Goal: Transaction & Acquisition: Purchase product/service

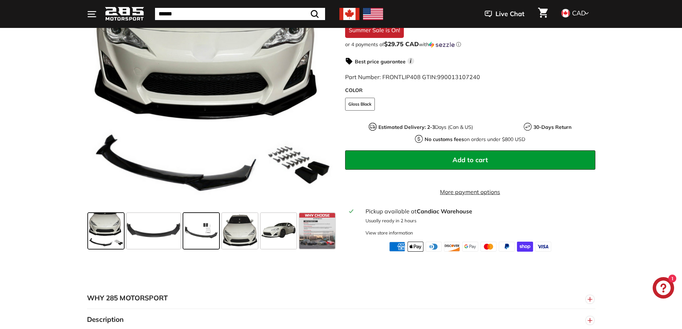
scroll to position [143, 0]
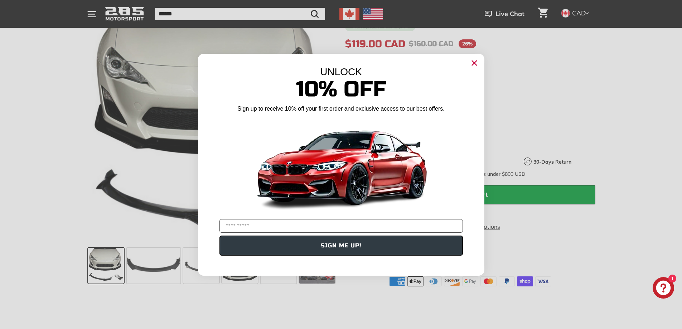
click at [161, 276] on div "Close dialog UNLOCK 10% Off Sign up to receive 10% off your first order and exc…" at bounding box center [341, 164] width 682 height 329
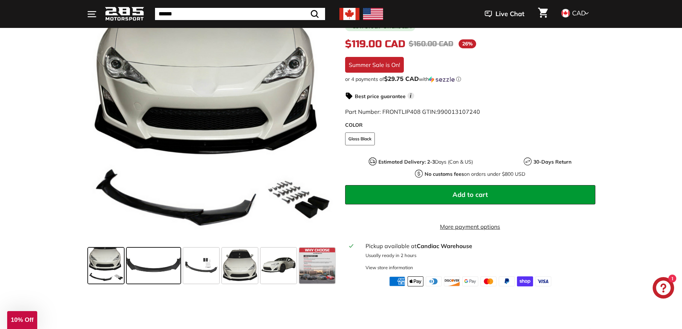
click at [155, 272] on span at bounding box center [154, 266] width 54 height 36
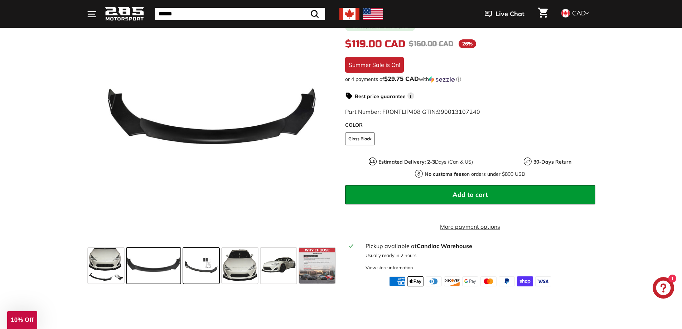
click at [209, 278] on span at bounding box center [201, 266] width 36 height 36
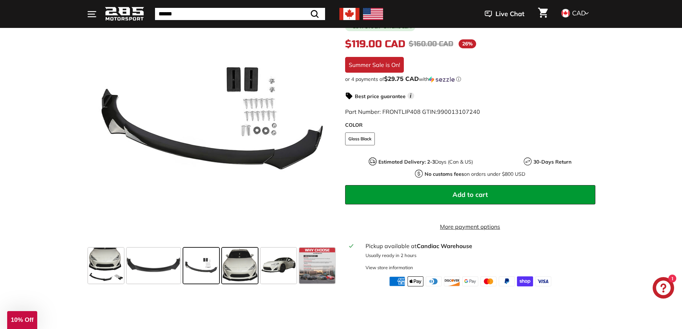
click at [241, 282] on span at bounding box center [240, 266] width 36 height 36
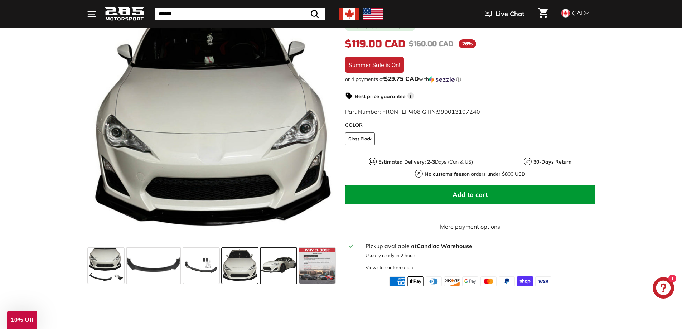
click at [276, 283] on span at bounding box center [279, 266] width 36 height 36
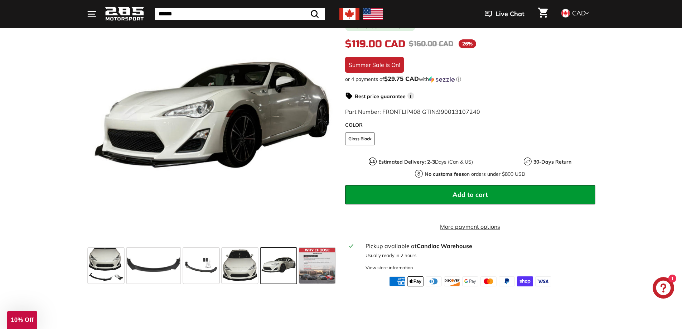
scroll to position [107, 0]
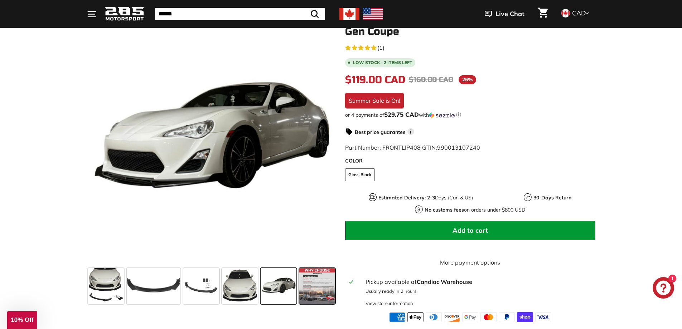
click at [317, 288] on span at bounding box center [317, 286] width 36 height 36
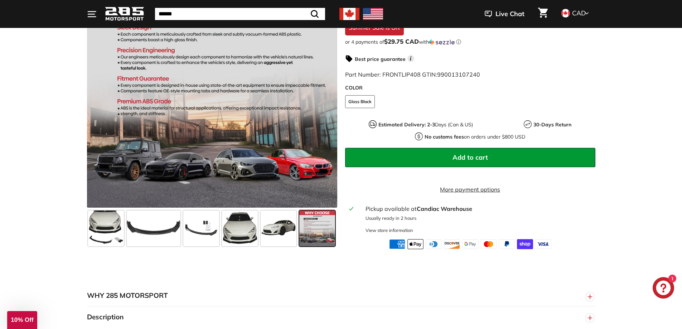
scroll to position [179, 0]
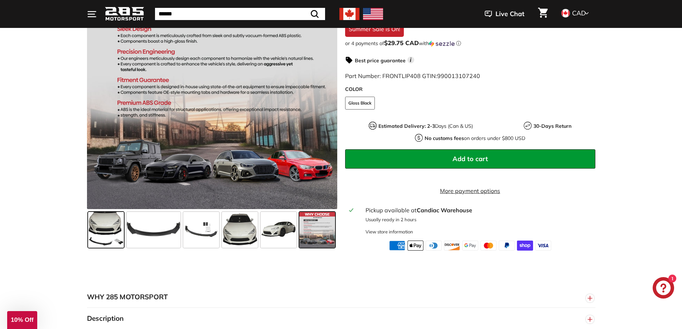
click at [100, 225] on span at bounding box center [106, 230] width 36 height 36
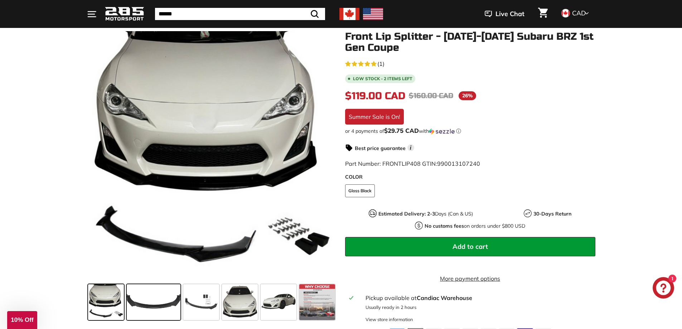
scroll to position [107, 0]
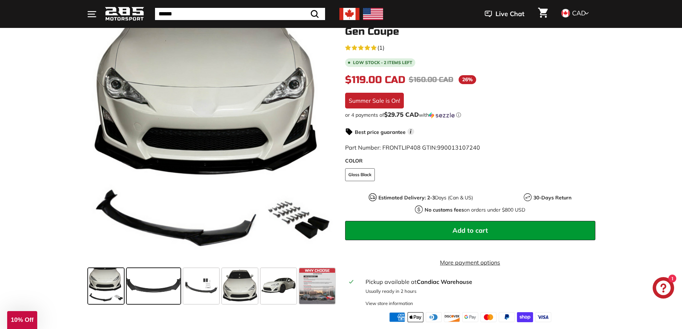
click at [170, 283] on span at bounding box center [154, 286] width 54 height 36
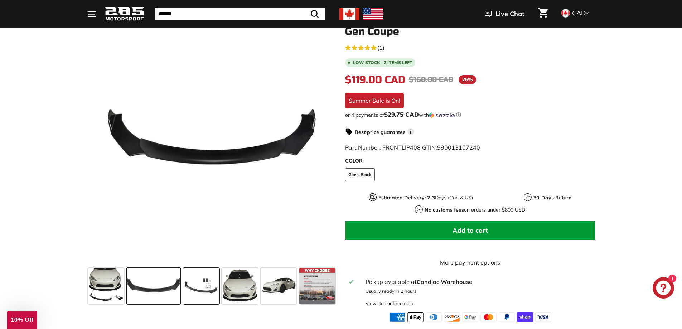
click at [200, 290] on span at bounding box center [201, 286] width 36 height 36
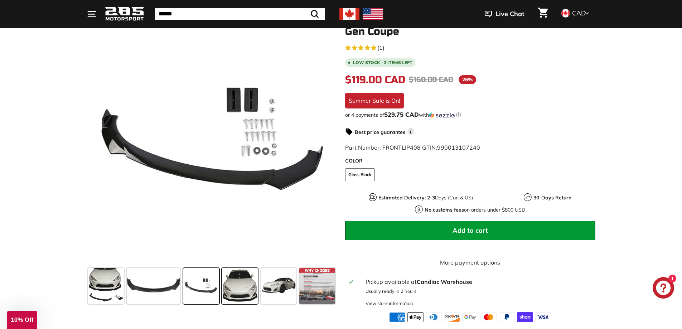
click at [222, 290] on span at bounding box center [240, 286] width 36 height 36
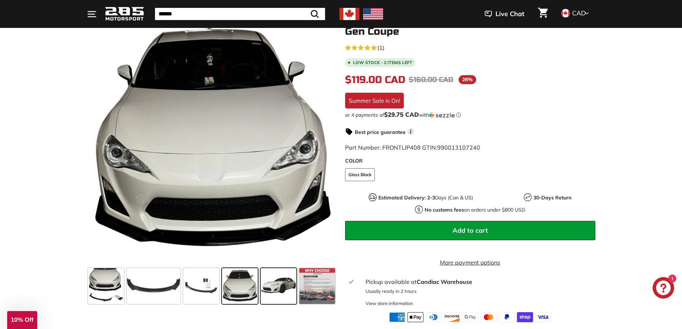
click at [280, 298] on span at bounding box center [279, 286] width 36 height 36
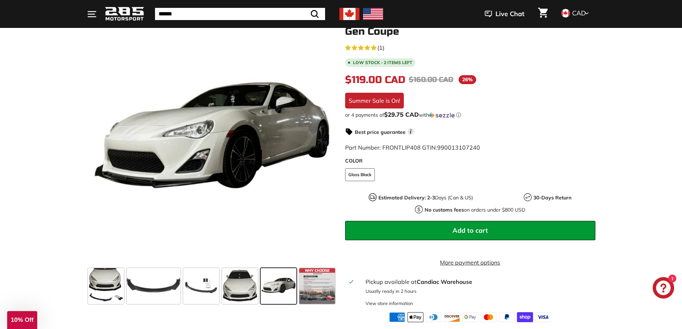
click at [514, 229] on button "Add to cart" at bounding box center [470, 230] width 250 height 19
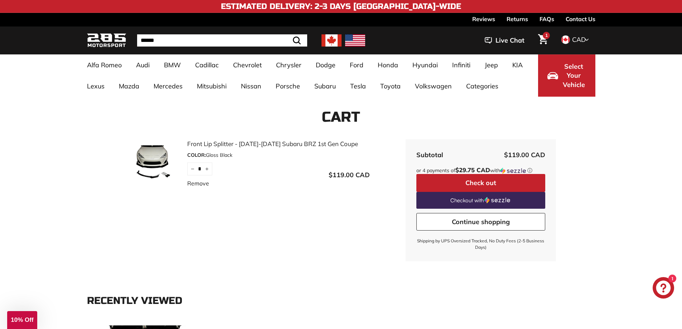
click at [548, 38] on span "1" at bounding box center [546, 35] width 3 height 4
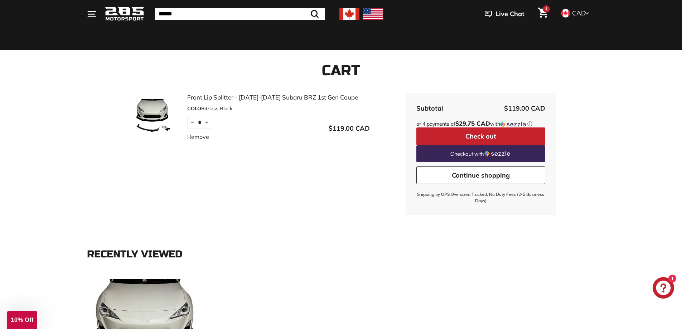
scroll to position [36, 0]
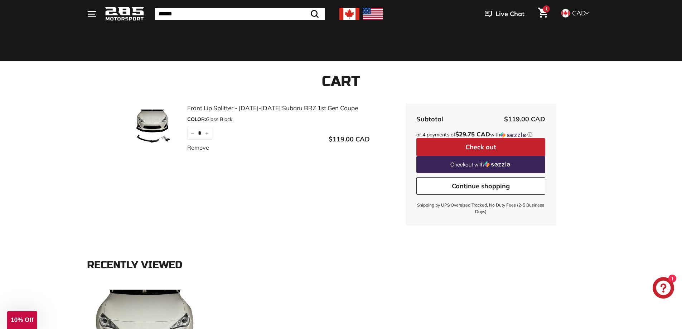
click at [499, 145] on button "Check out" at bounding box center [480, 147] width 129 height 18
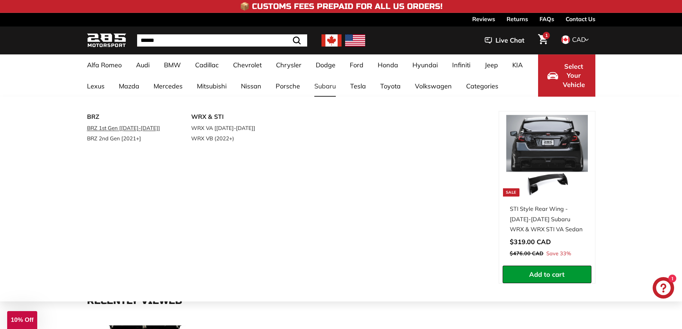
click at [108, 129] on link "BRZ 1st Gen [[DATE]-[DATE]]" at bounding box center [129, 128] width 84 height 10
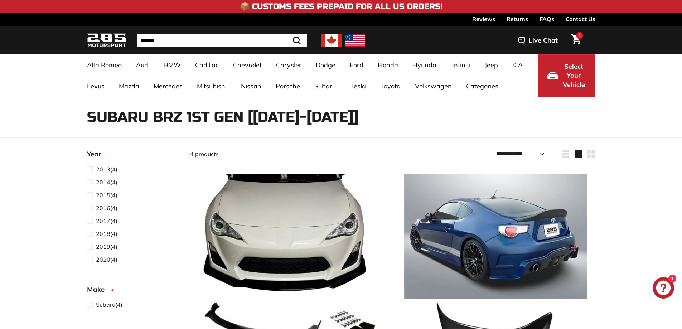
select select "**********"
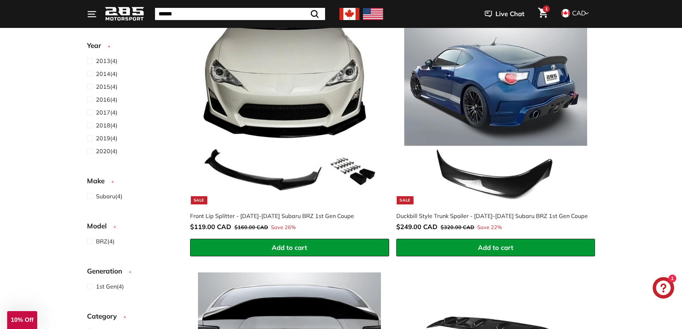
scroll to position [143, 0]
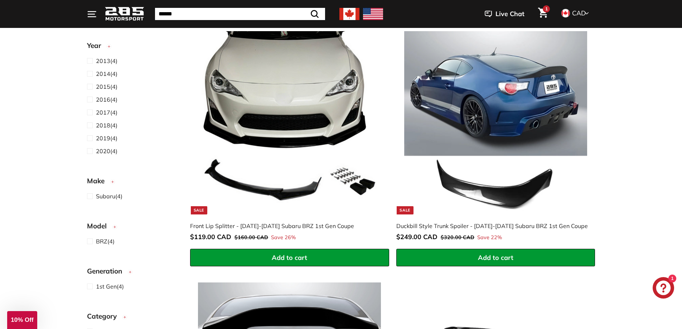
click at [537, 7] on link "1" at bounding box center [543, 14] width 18 height 24
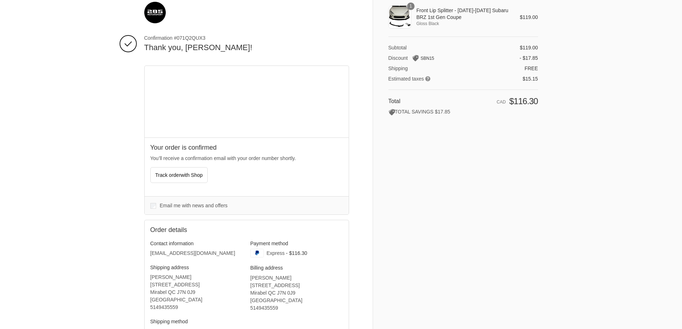
scroll to position [36, 0]
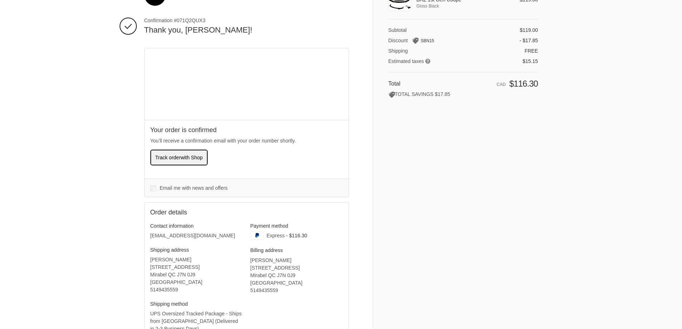
click at [196, 162] on button "Track order with Shop" at bounding box center [179, 158] width 58 height 16
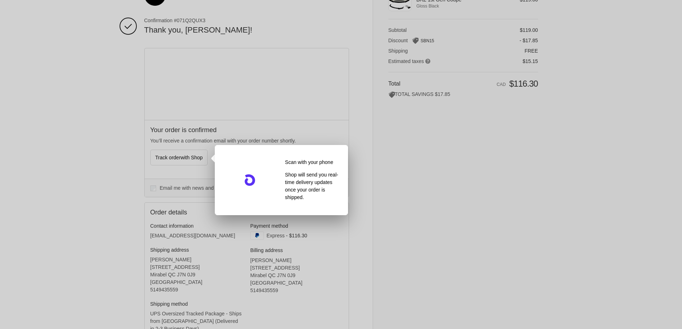
click at [128, 134] on div at bounding box center [341, 164] width 682 height 329
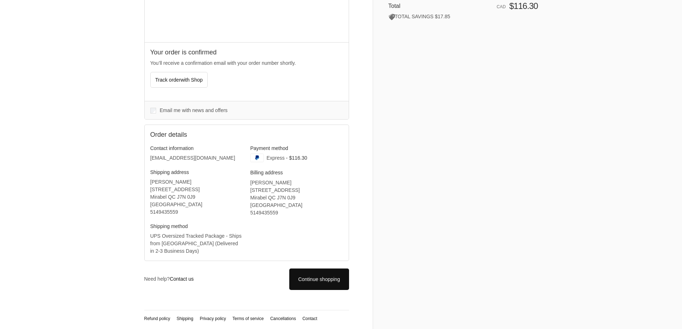
scroll to position [6, 0]
